Goal: Task Accomplishment & Management: Manage account settings

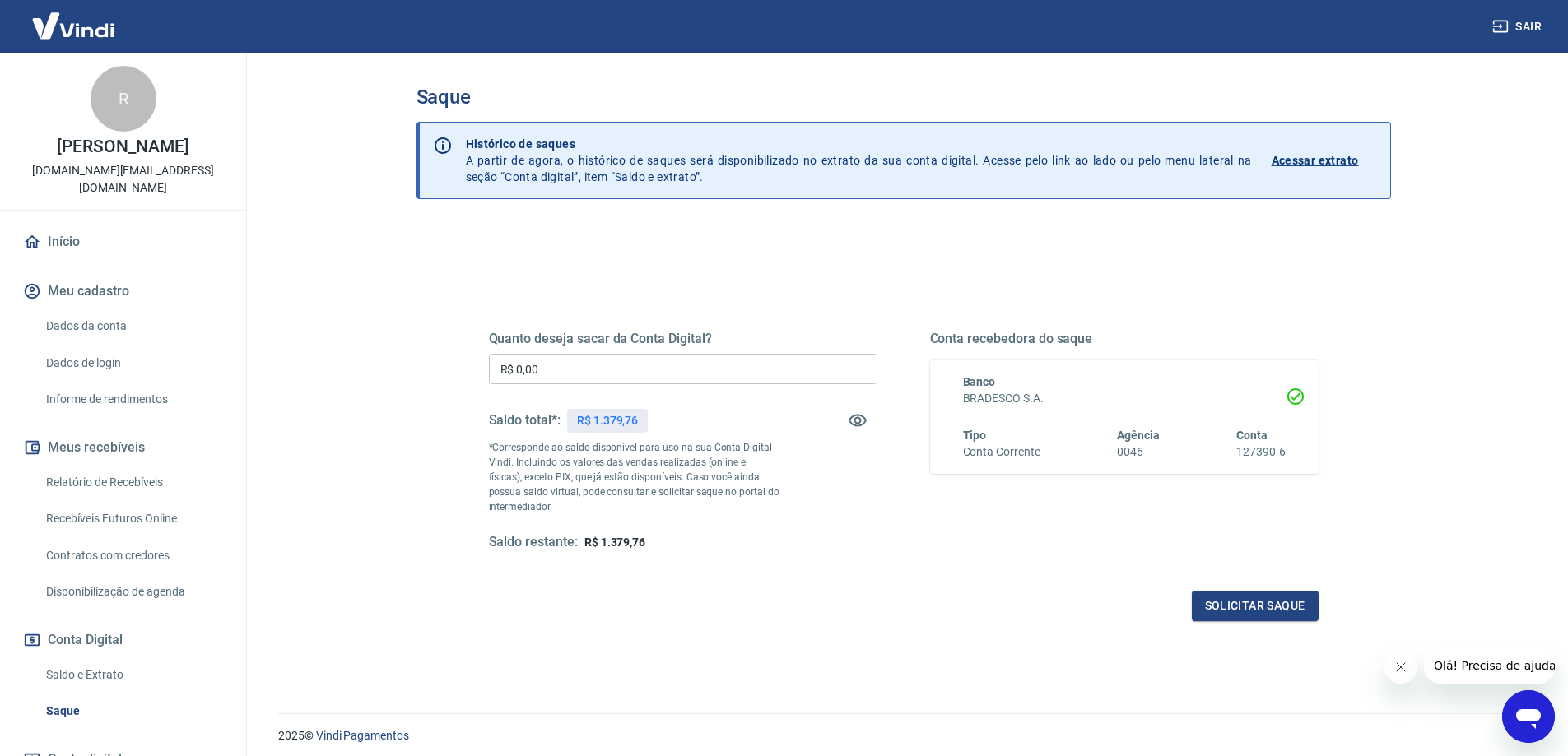
click at [562, 365] on input "R$ 0,00" at bounding box center [683, 369] width 389 height 30
type input "R$ 1.000,00"
click at [1256, 599] on button "Solicitar saque" at bounding box center [1254, 607] width 126 height 30
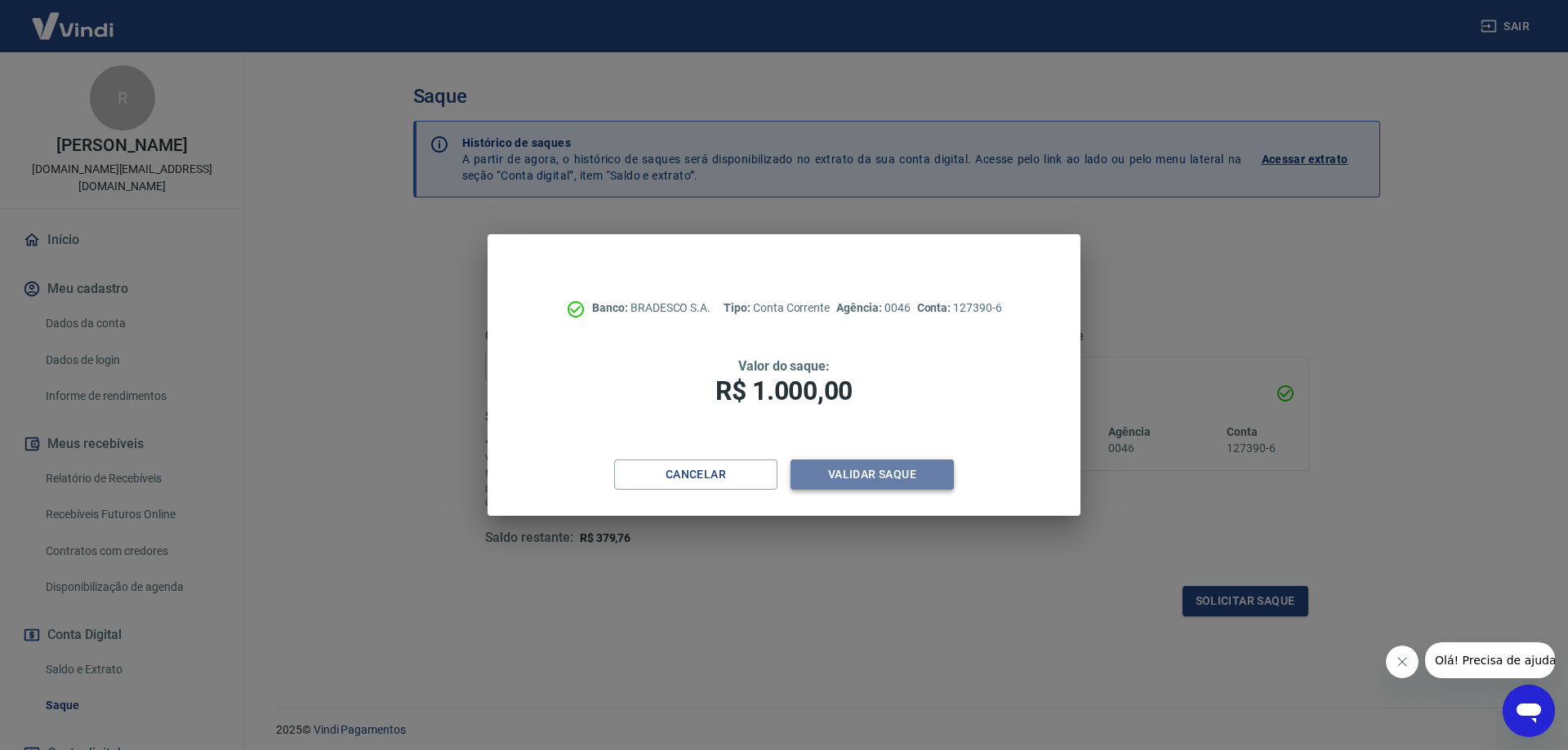
click at [863, 474] on button "Validar saque" at bounding box center [872, 475] width 163 height 30
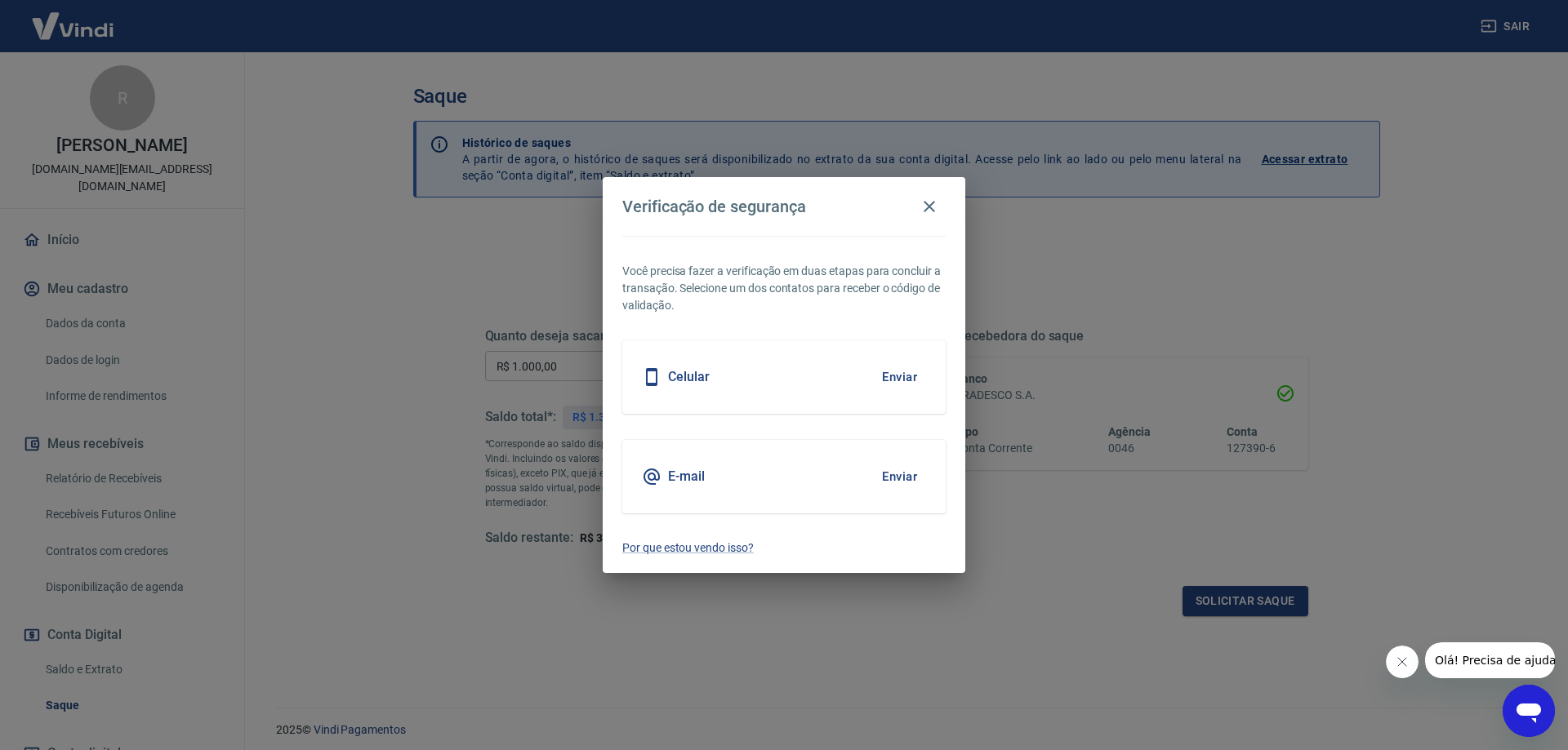
click at [895, 369] on button "Enviar" at bounding box center [899, 377] width 53 height 34
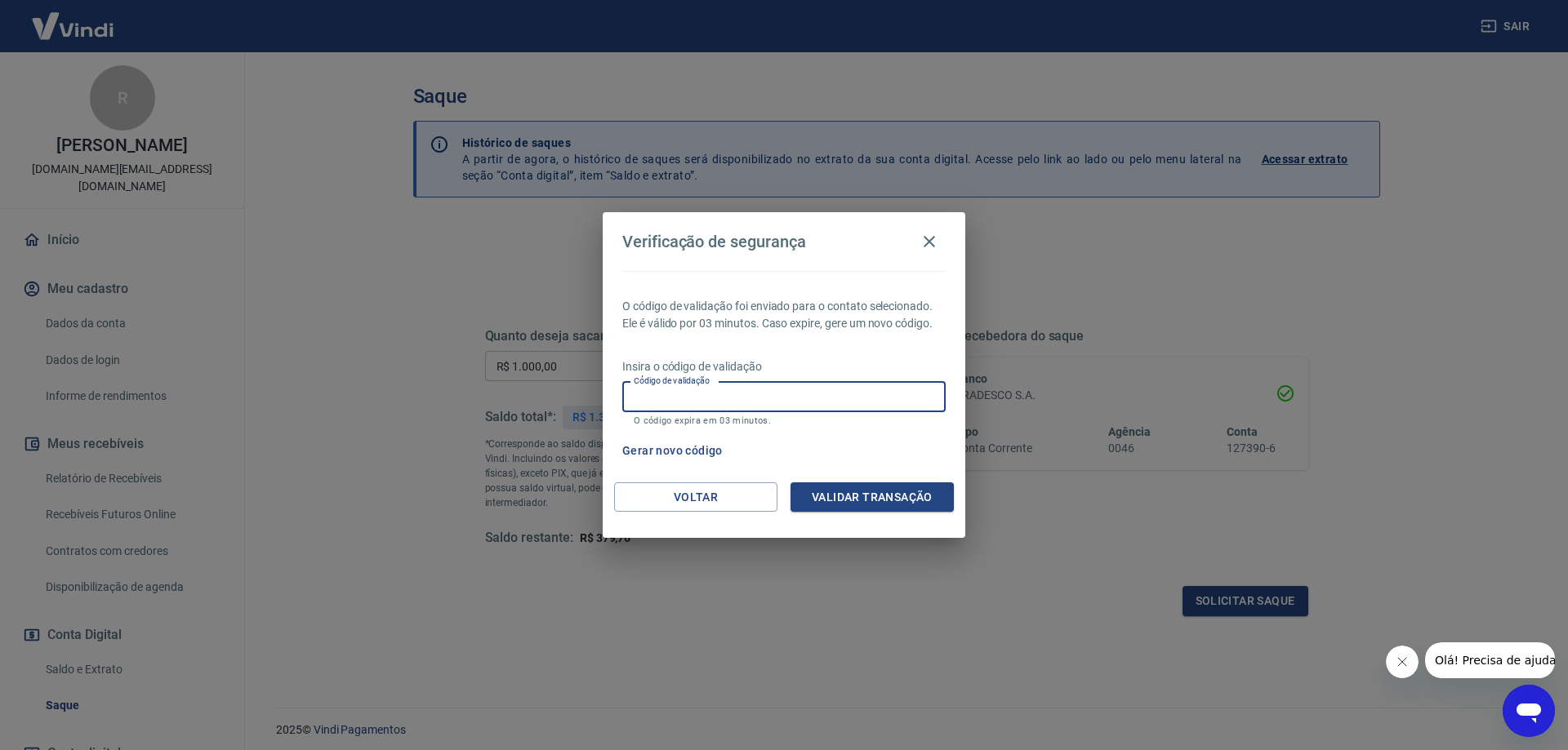
click at [747, 398] on input "Código de validação" at bounding box center [784, 397] width 324 height 30
click at [706, 392] on input "Código de validação" at bounding box center [784, 397] width 324 height 30
type input "823845"
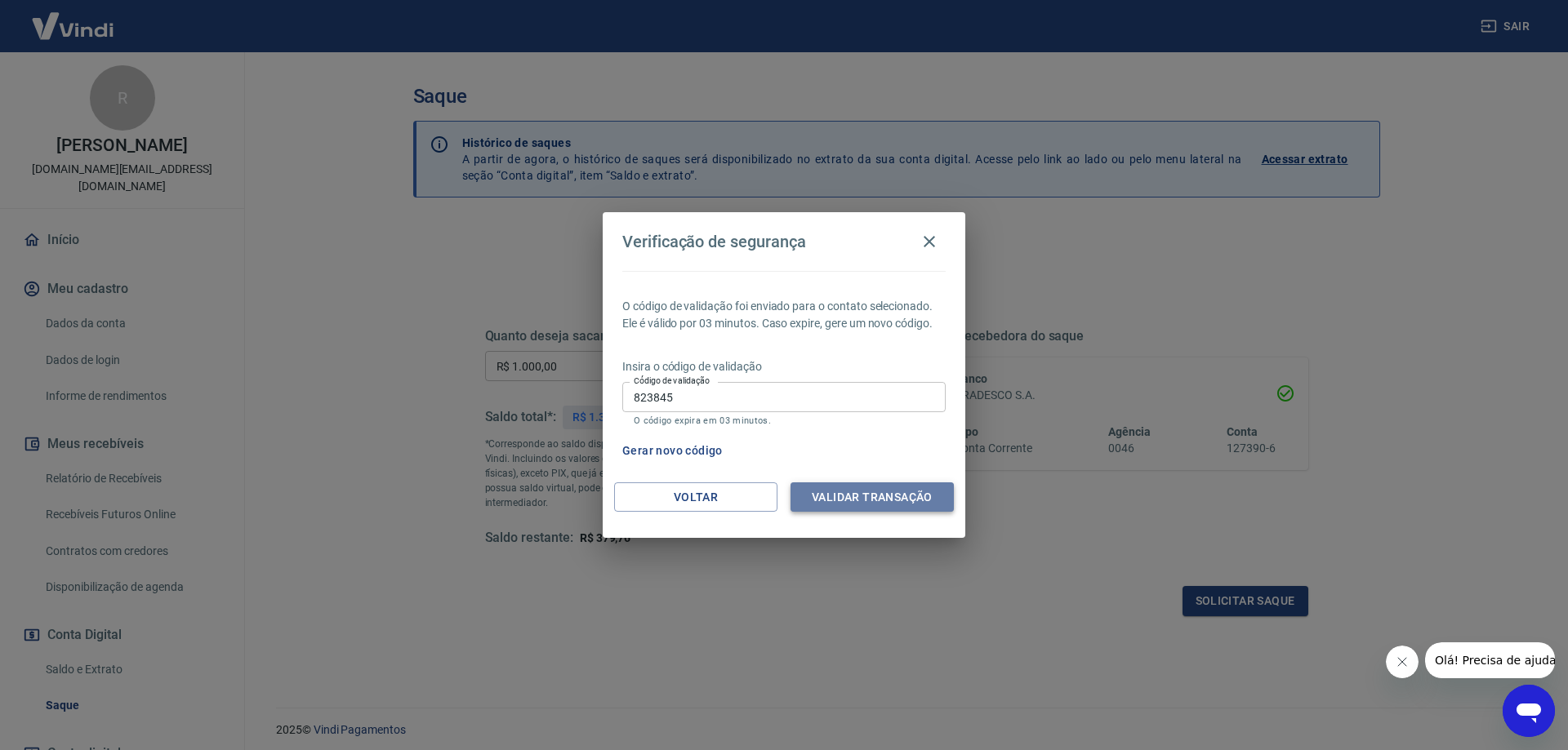
click at [888, 501] on button "Validar transação" at bounding box center [872, 498] width 163 height 30
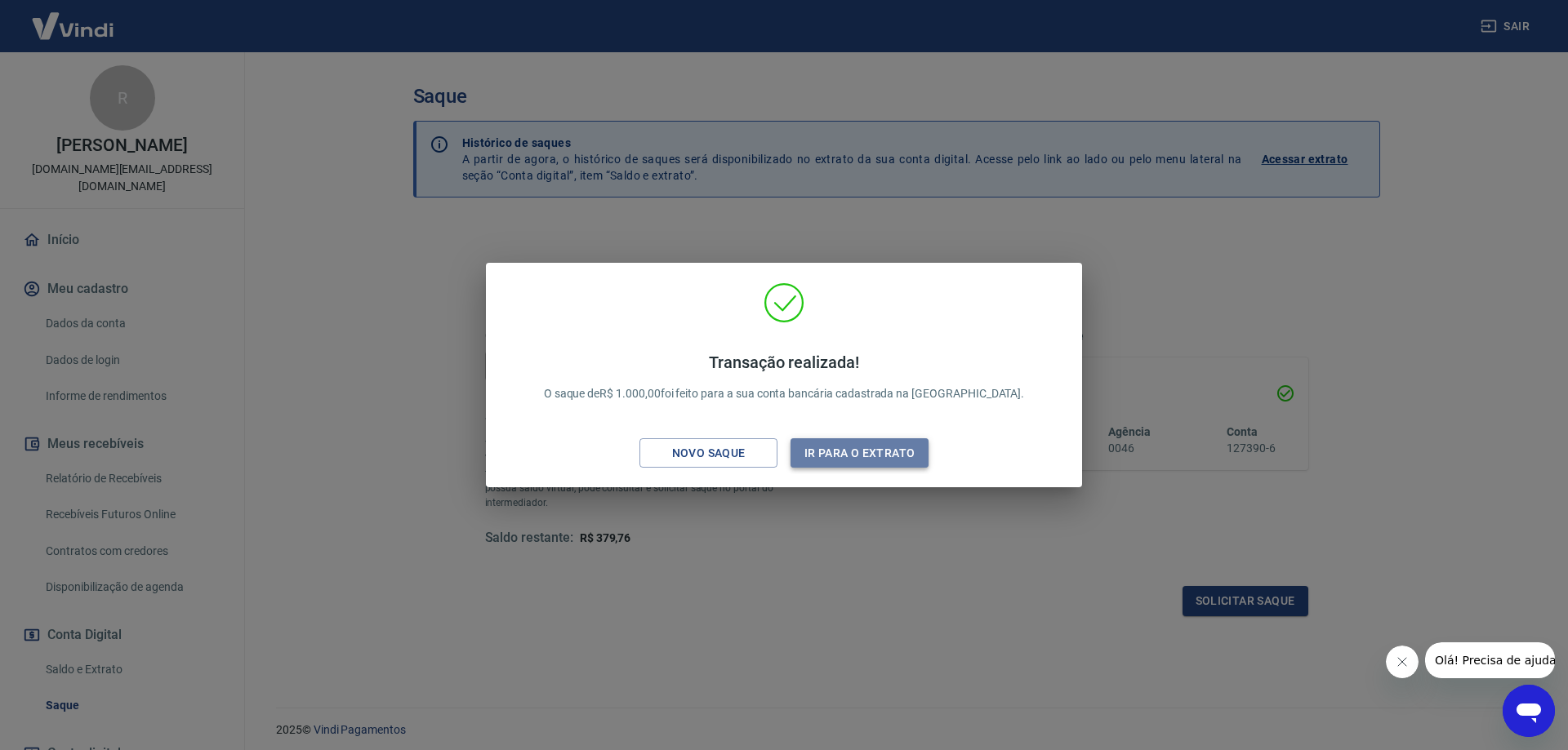
click at [842, 442] on button "Ir para o extrato" at bounding box center [859, 454] width 138 height 30
